Goal: Find specific page/section

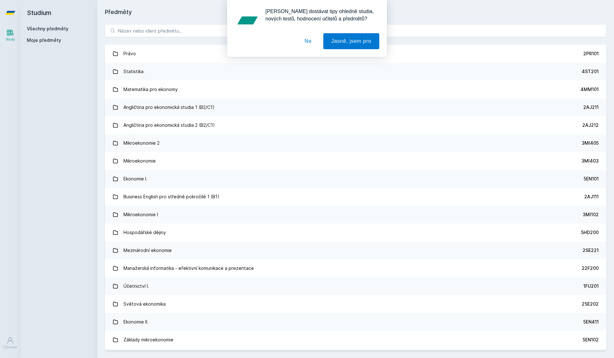
click at [305, 38] on button "Ne" at bounding box center [308, 41] width 23 height 16
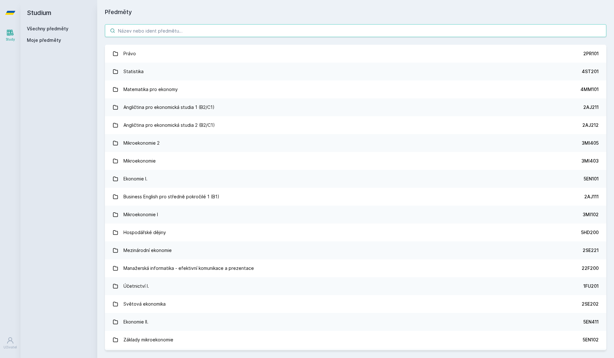
click at [220, 31] on input "search" at bounding box center [355, 30] width 501 height 13
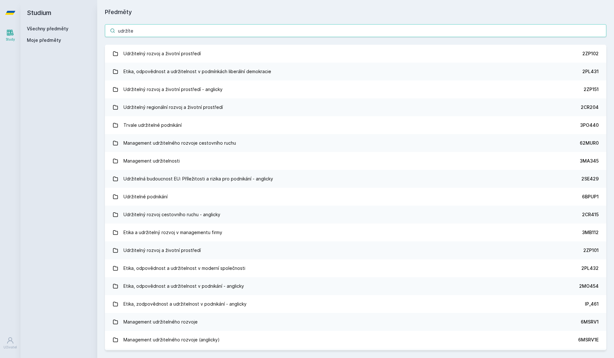
drag, startPoint x: 137, startPoint y: 29, endPoint x: 55, endPoint y: 28, distance: 82.1
click at [55, 29] on div "Studium Všechny předměty Moje předměty Předměty udržíte Udržitelný rozvoj a živ…" at bounding box center [316, 179] width 593 height 358
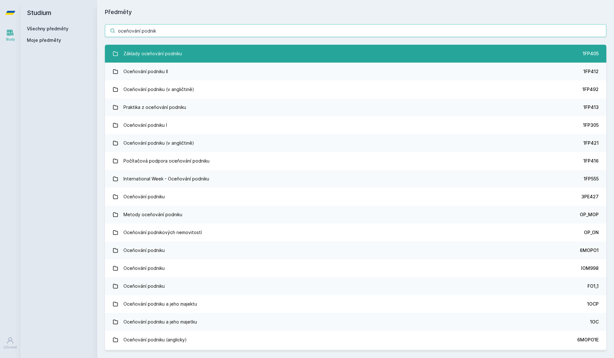
type input "oceňování podnik"
click at [130, 56] on div "Základy oceňování podniku" at bounding box center [152, 53] width 58 height 13
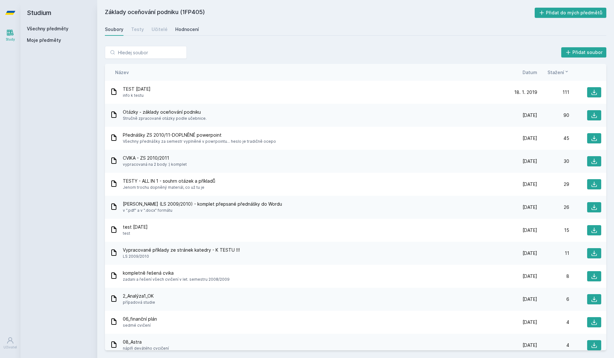
click at [190, 30] on div "Hodnocení" at bounding box center [187, 29] width 24 height 6
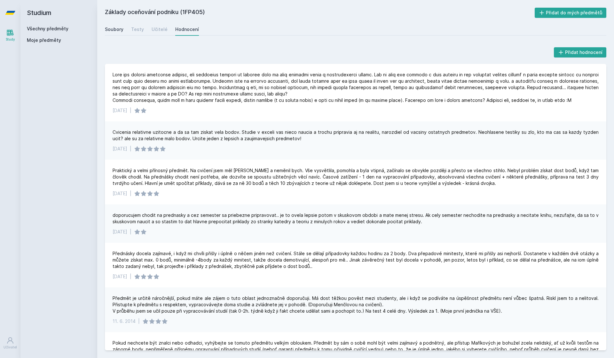
click at [110, 29] on div "Soubory" at bounding box center [114, 29] width 19 height 6
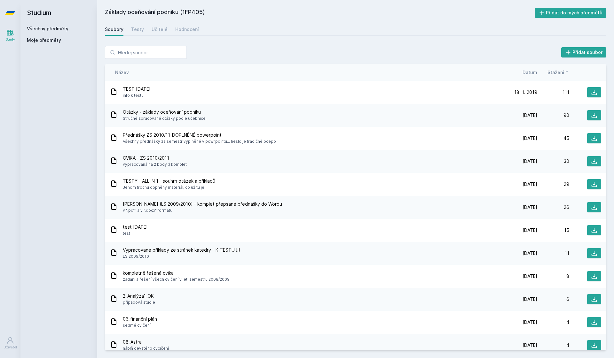
click at [531, 73] on span "Datum" at bounding box center [529, 72] width 15 height 7
